Goal: Transaction & Acquisition: Purchase product/service

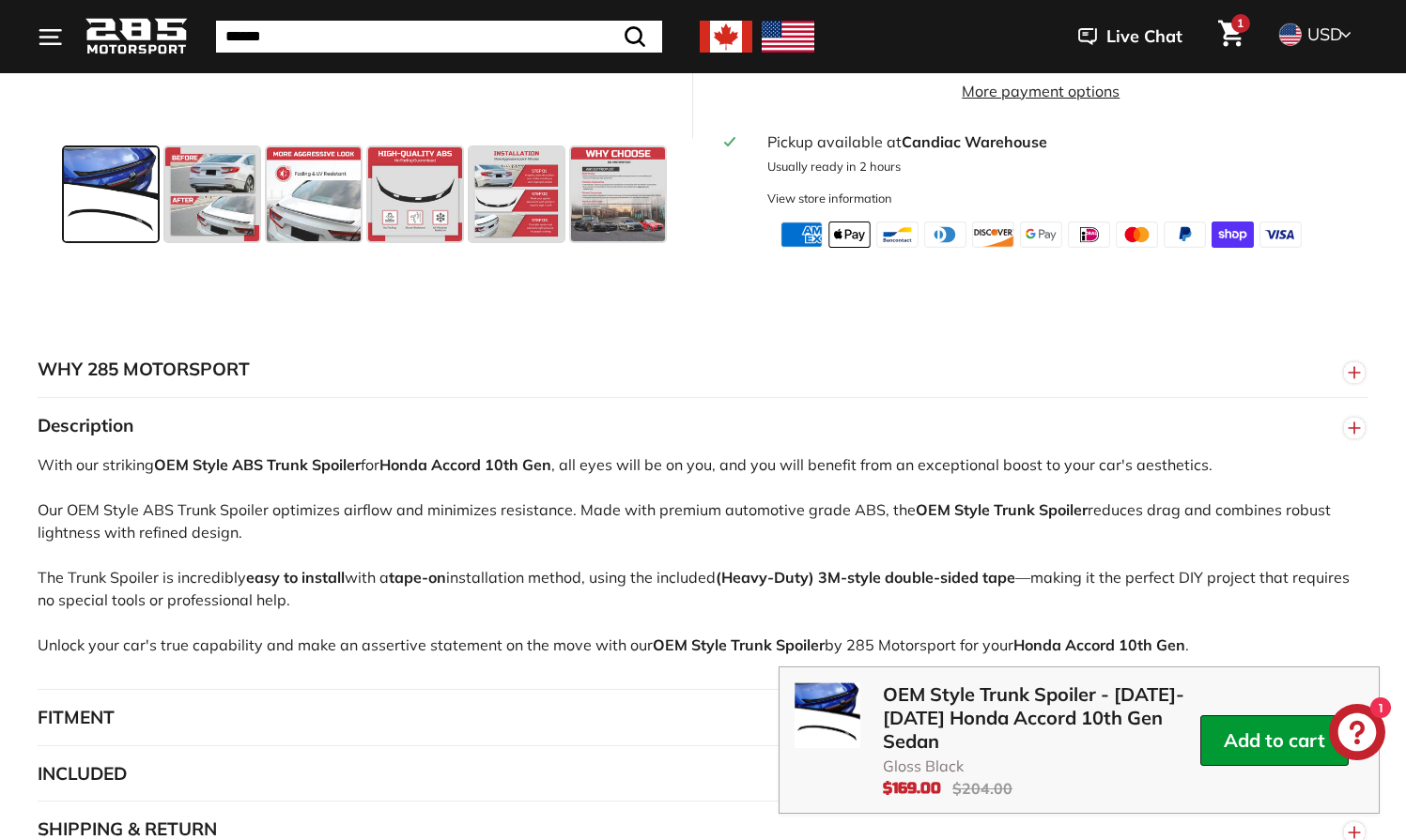
scroll to position [1680, 0]
